Goal: Task Accomplishment & Management: Use online tool/utility

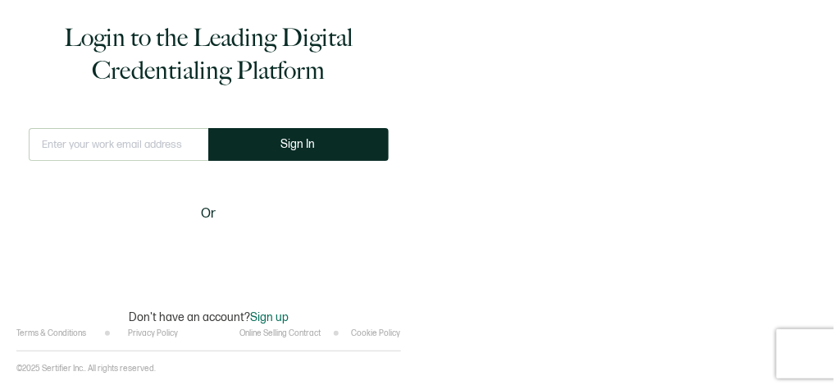
click at [115, 153] on input "text" at bounding box center [119, 144] width 180 height 33
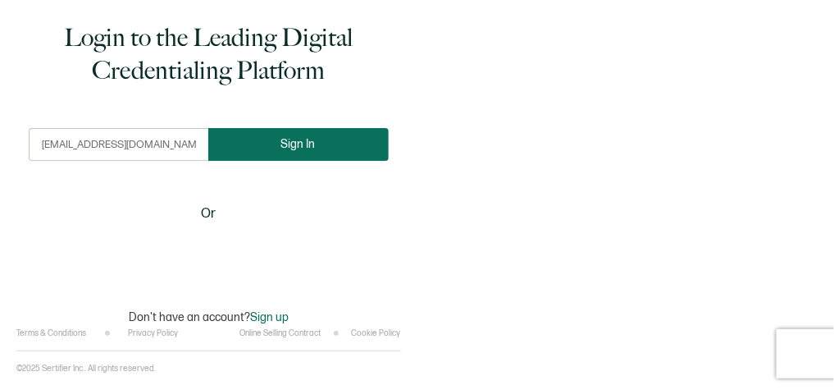
click at [286, 133] on button "Sign In" at bounding box center [298, 144] width 180 height 33
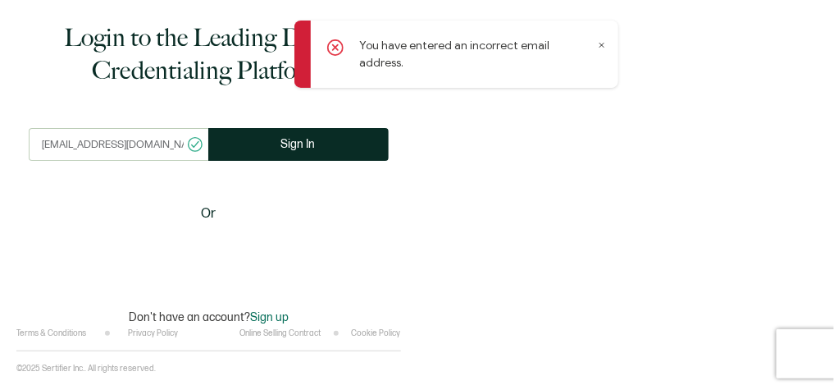
click at [165, 145] on input "[EMAIL_ADDRESS][DOMAIN_NAME]" at bounding box center [119, 144] width 180 height 33
click at [167, 148] on input "[EMAIL_ADDRESS][DOMAIN_NAME]" at bounding box center [119, 144] width 180 height 33
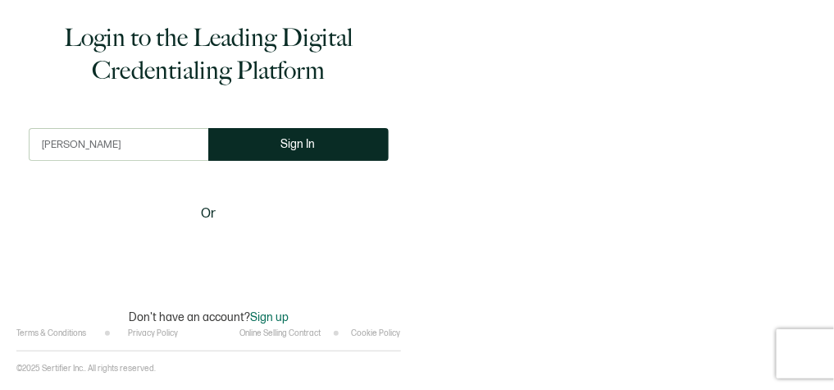
type input "[PERSON_NAME][EMAIL_ADDRESS][PERSON_NAME][DOMAIN_NAME]"
click at [208, 128] on button "Sign In" at bounding box center [298, 144] width 180 height 33
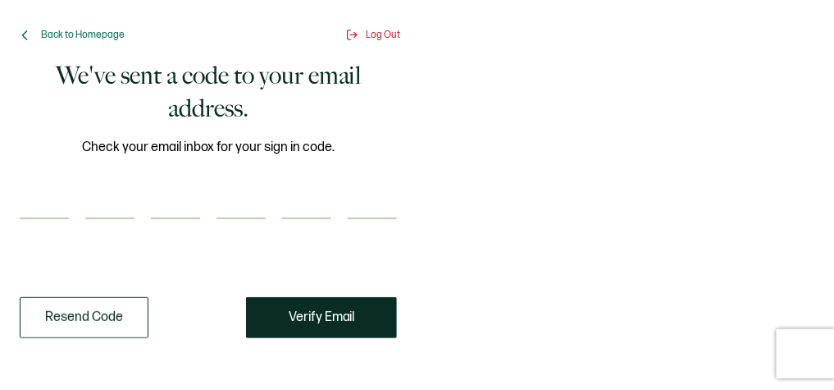
click at [40, 216] on input "number" at bounding box center [44, 202] width 49 height 33
paste input "4"
type input "4"
type input "8"
type input "5"
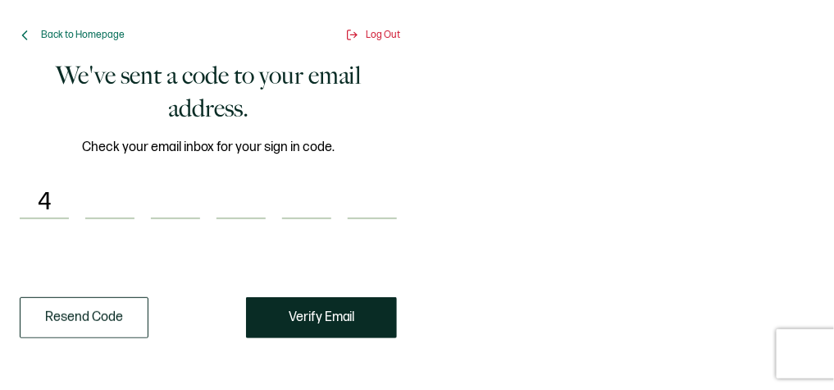
type input "1"
type input "9"
type input "1"
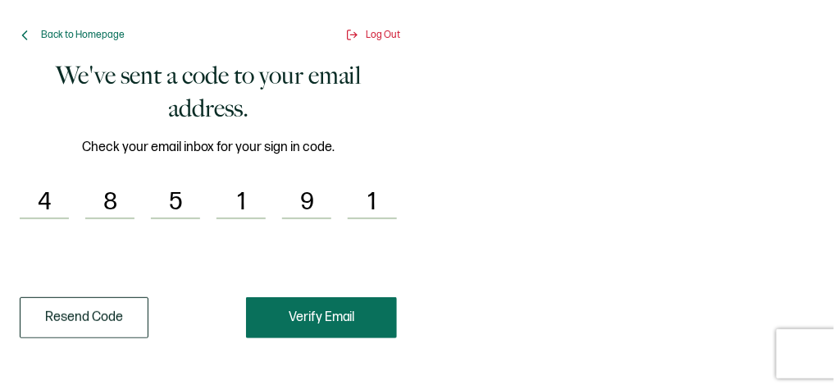
click at [340, 303] on button "Verify Email" at bounding box center [321, 317] width 151 height 41
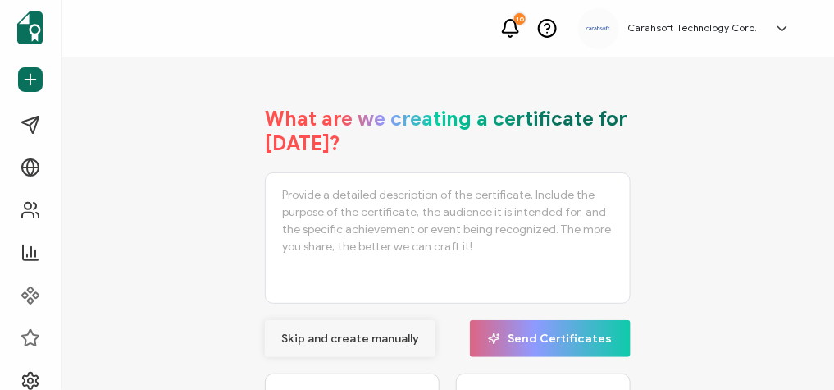
click at [326, 343] on span "Skip and create manually" at bounding box center [350, 338] width 138 height 11
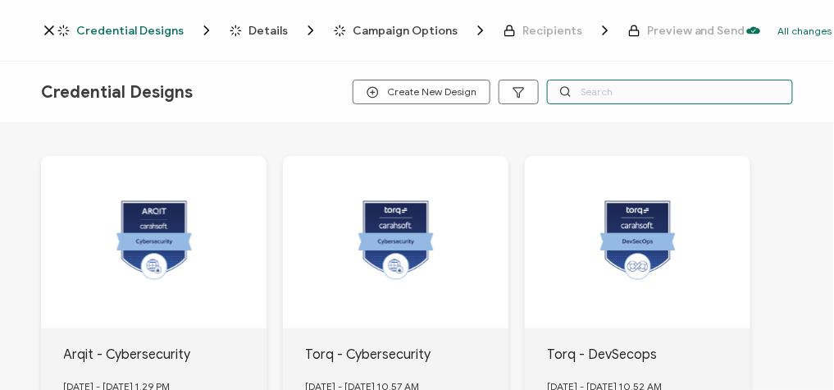
click at [581, 94] on input "text" at bounding box center [670, 92] width 246 height 25
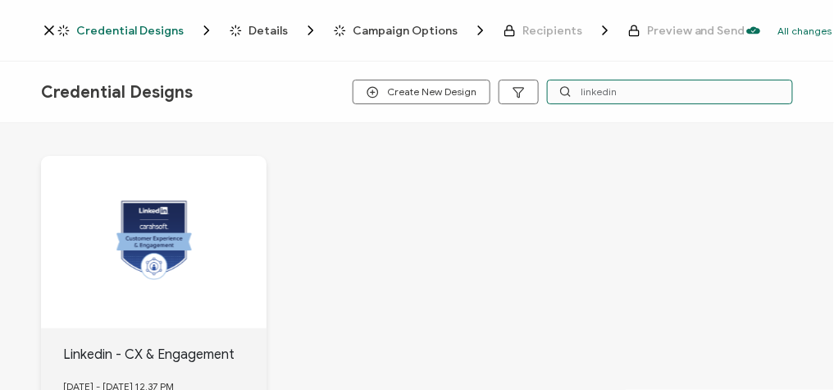
type input "linkedin"
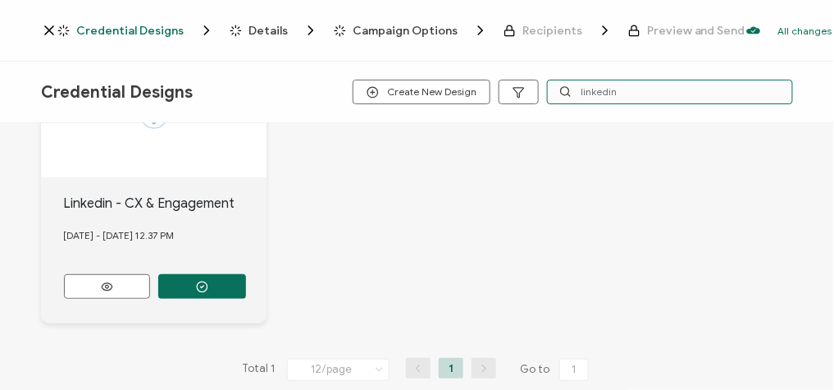
scroll to position [152, 0]
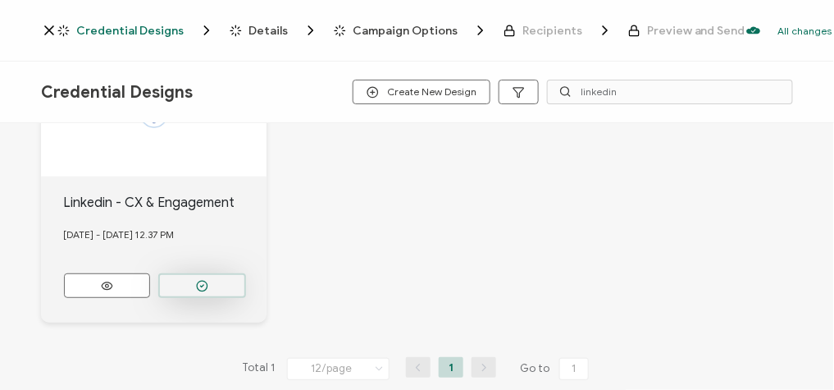
click at [197, 289] on button "button" at bounding box center [202, 285] width 88 height 25
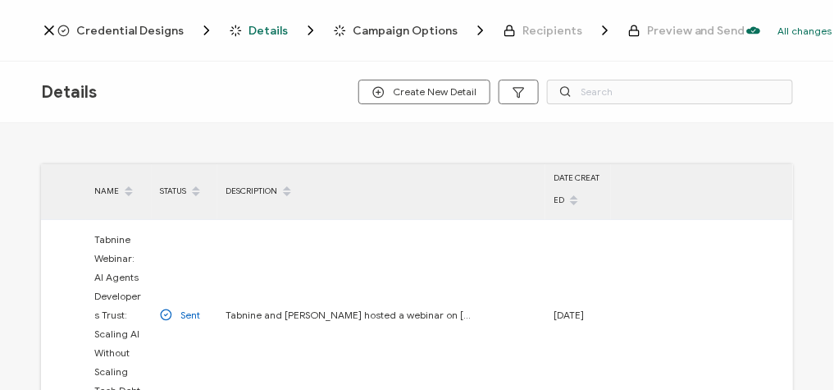
click at [135, 30] on span "Credential Designs" at bounding box center [129, 31] width 107 height 12
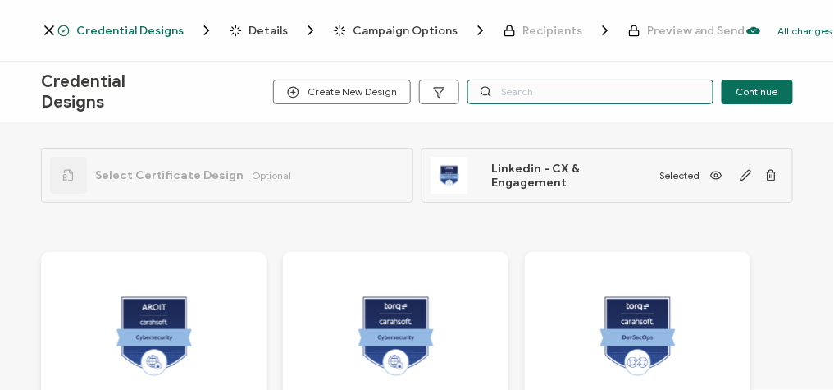
click at [535, 94] on input "text" at bounding box center [590, 92] width 246 height 25
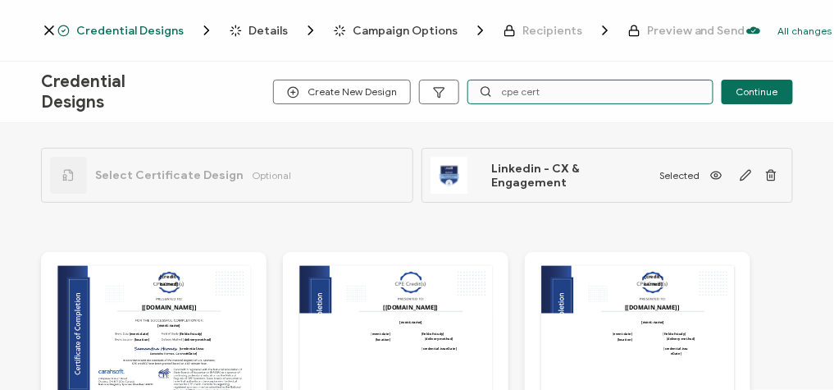
type input "cpe cert"
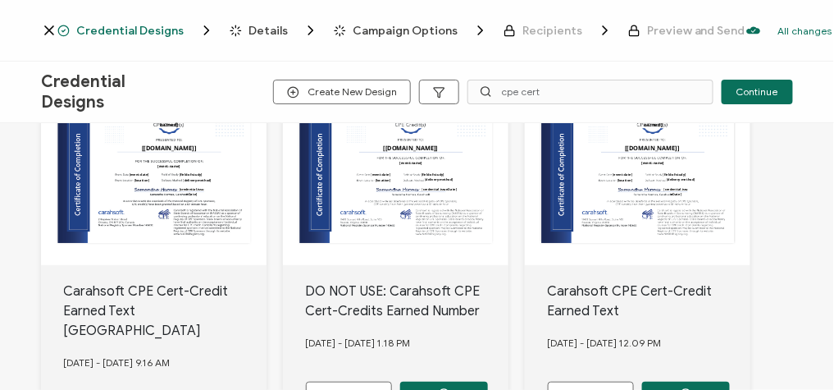
scroll to position [184, 0]
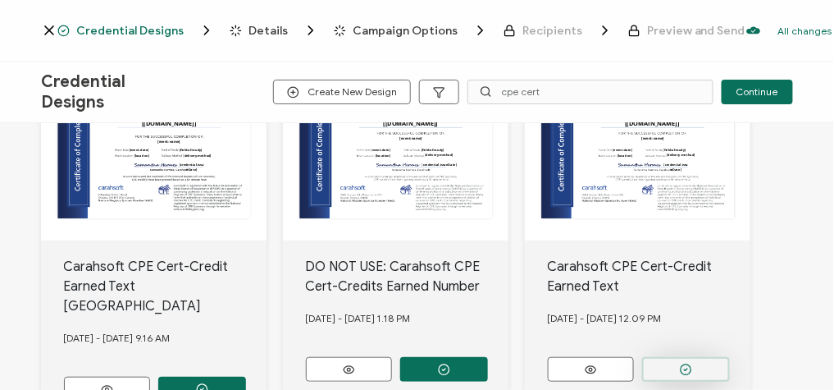
click at [207, 371] on circle "button" at bounding box center [202, 389] width 11 height 11
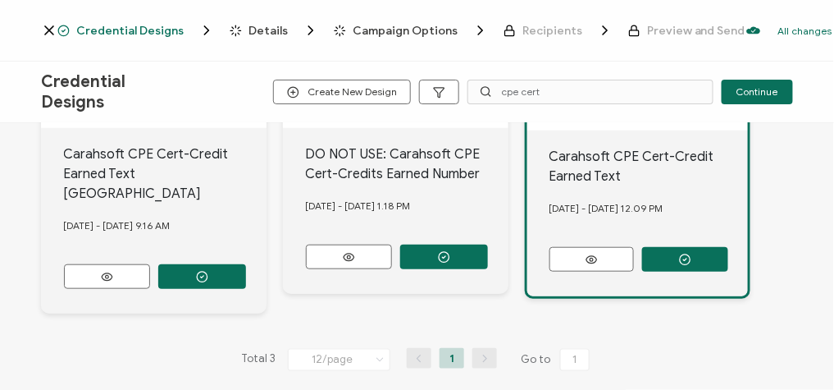
scroll to position [0, 0]
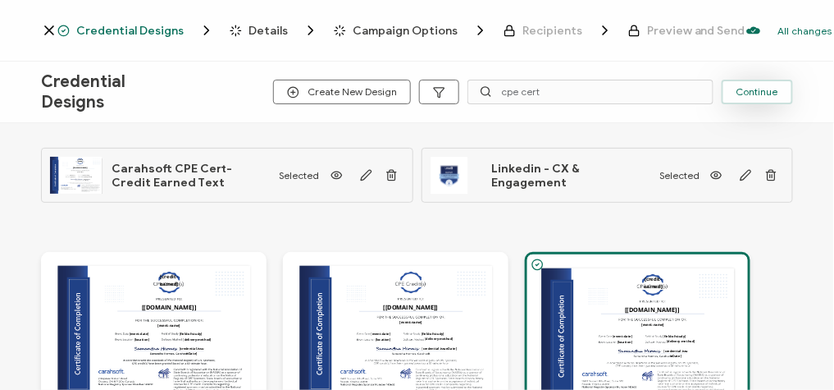
click at [759, 88] on span "Continue" at bounding box center [757, 92] width 42 height 10
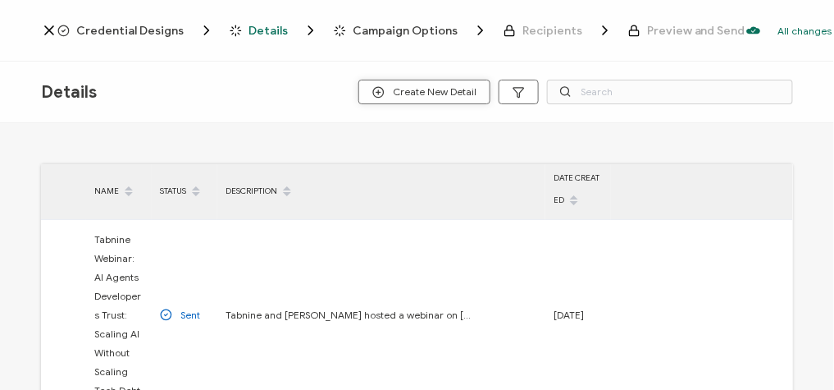
click at [441, 95] on span "Create New Detail" at bounding box center [424, 92] width 104 height 12
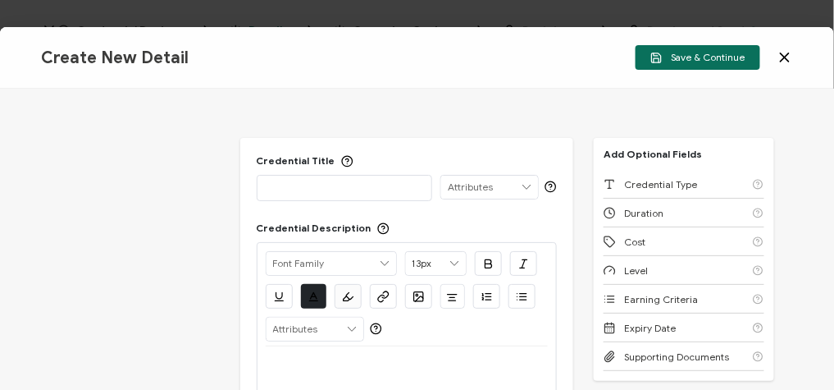
click at [273, 189] on p at bounding box center [345, 187] width 158 height 16
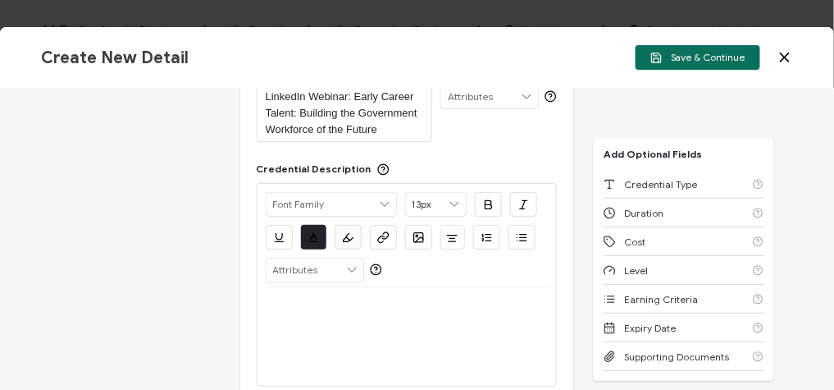
scroll to position [103, 0]
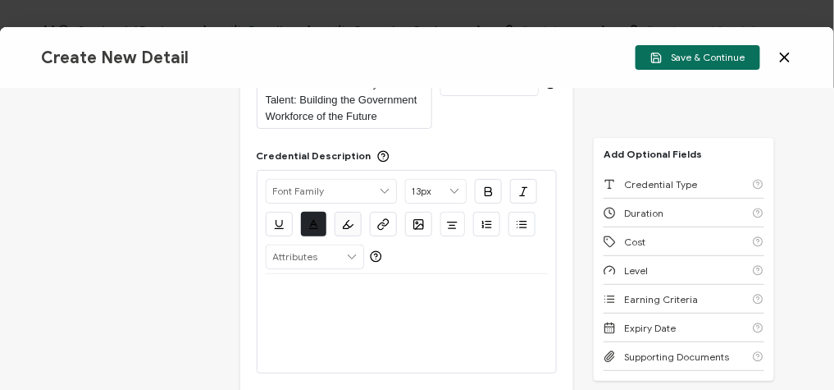
click at [309, 305] on div at bounding box center [407, 293] width 283 height 39
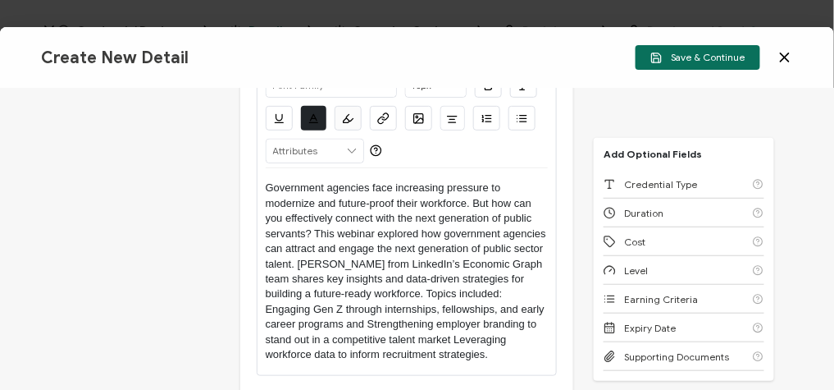
scroll to position [210, 0]
click at [456, 336] on p "Government agencies face increasing pressure to modernize and future-proof thei…" at bounding box center [407, 270] width 283 height 181
click at [262, 309] on div "Alright Sans [PERSON_NAME] Archivo Black Arial Arimo Blinker Caveat Charm Charm…" at bounding box center [407, 218] width 301 height 311
click at [266, 304] on p "Government agencies face increasing pressure to modernize and future-proof thei…" at bounding box center [407, 270] width 283 height 181
click at [517, 112] on icon "button" at bounding box center [522, 118] width 12 height 12
